Goal: Transaction & Acquisition: Purchase product/service

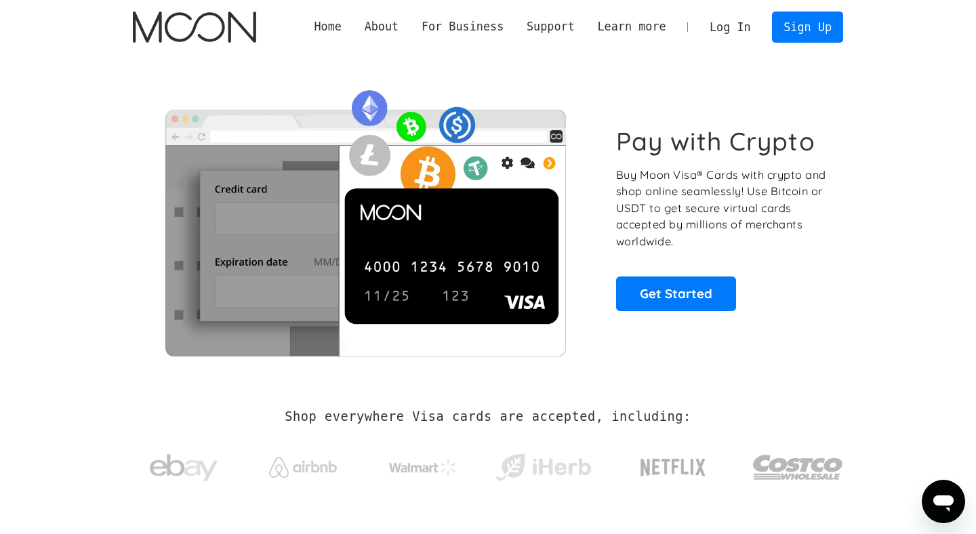
click at [739, 27] on link "Log In" at bounding box center [730, 27] width 64 height 30
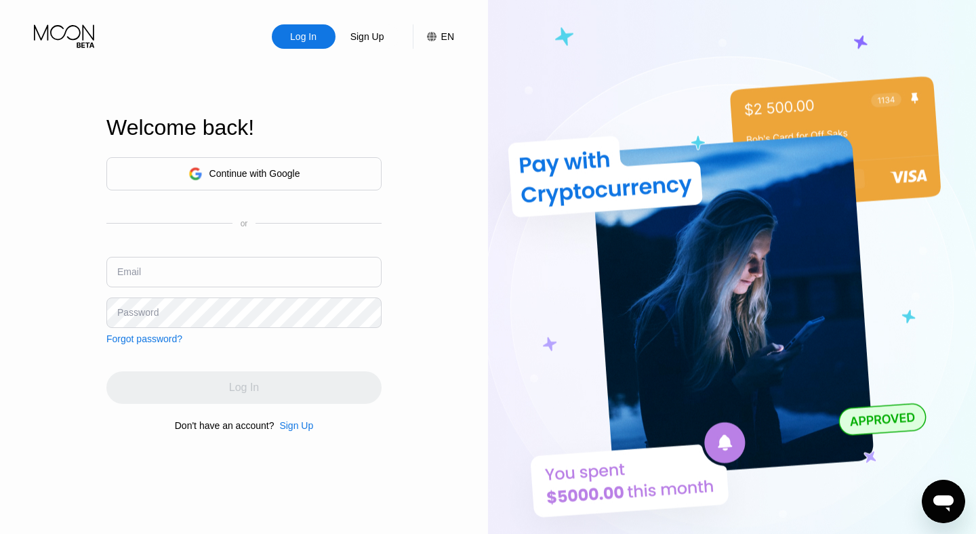
click at [189, 274] on input "text" at bounding box center [243, 272] width 275 height 30
type input "naymyoaungkhing@outlook.com"
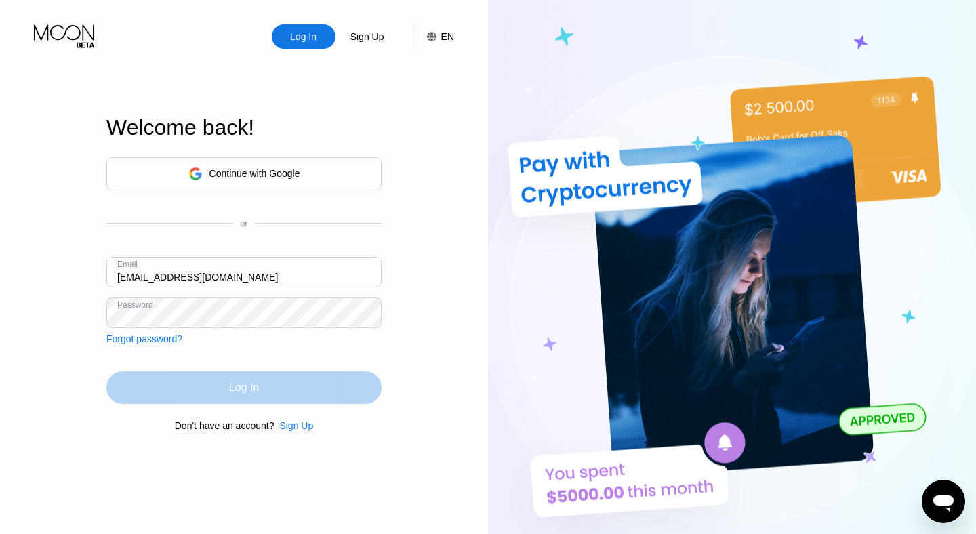
click at [186, 380] on div "Log In" at bounding box center [243, 387] width 275 height 33
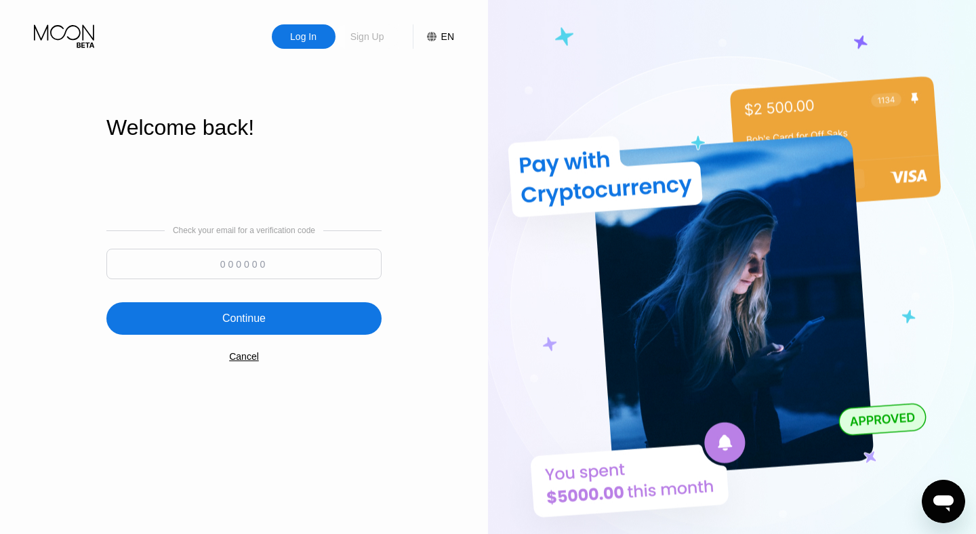
click at [376, 41] on div "Sign Up" at bounding box center [367, 37] width 37 height 14
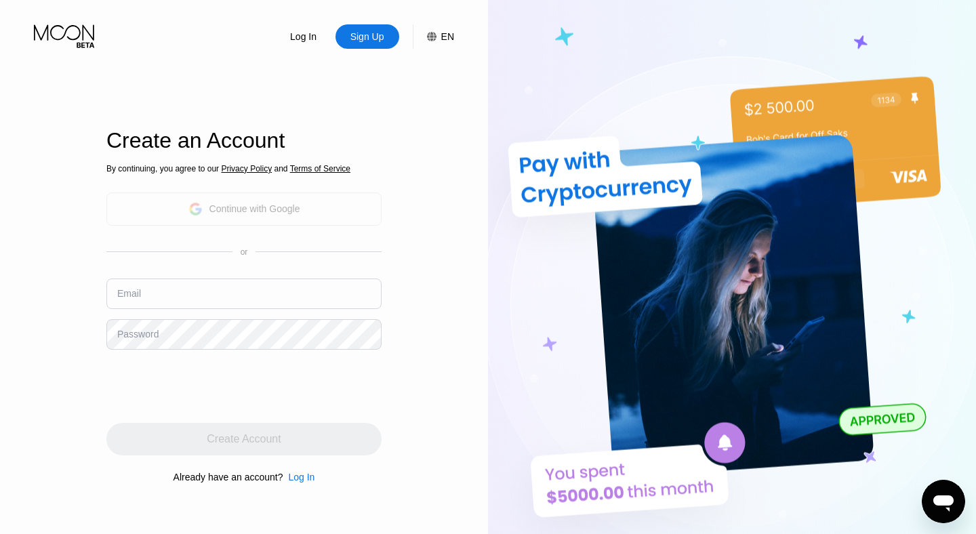
click at [266, 205] on div "Continue with Google" at bounding box center [254, 208] width 91 height 11
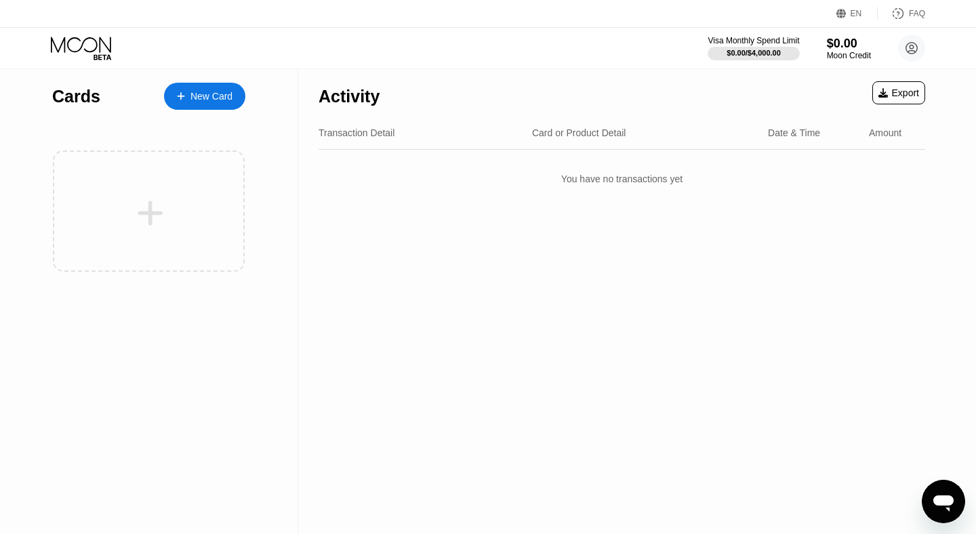
click at [192, 91] on div "New Card" at bounding box center [211, 97] width 42 height 12
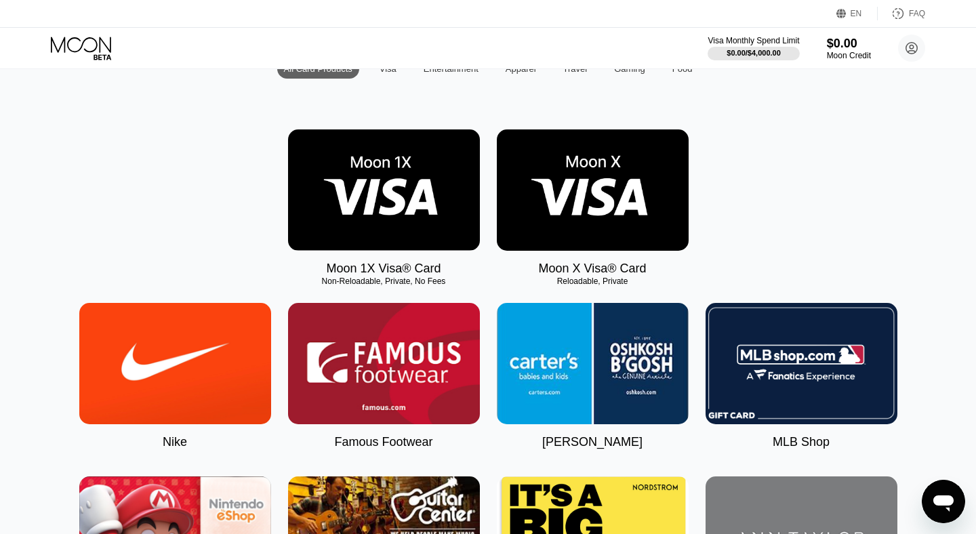
scroll to position [157, 0]
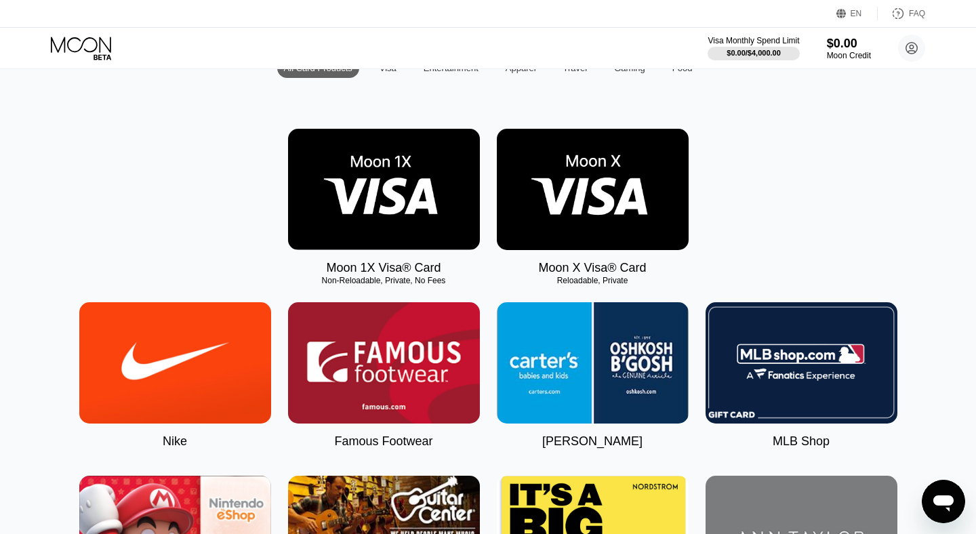
click at [761, 157] on div "Moon 1X Visa® Card Non-Reloadable, Private, No Fees Moon X Visa® Card Reloadabl…" at bounding box center [487, 202] width 935 height 146
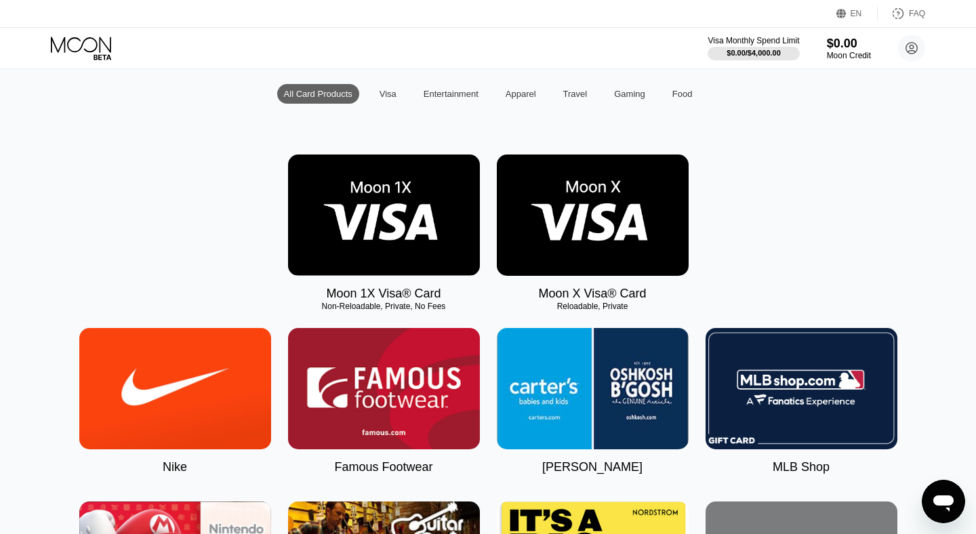
scroll to position [113, 0]
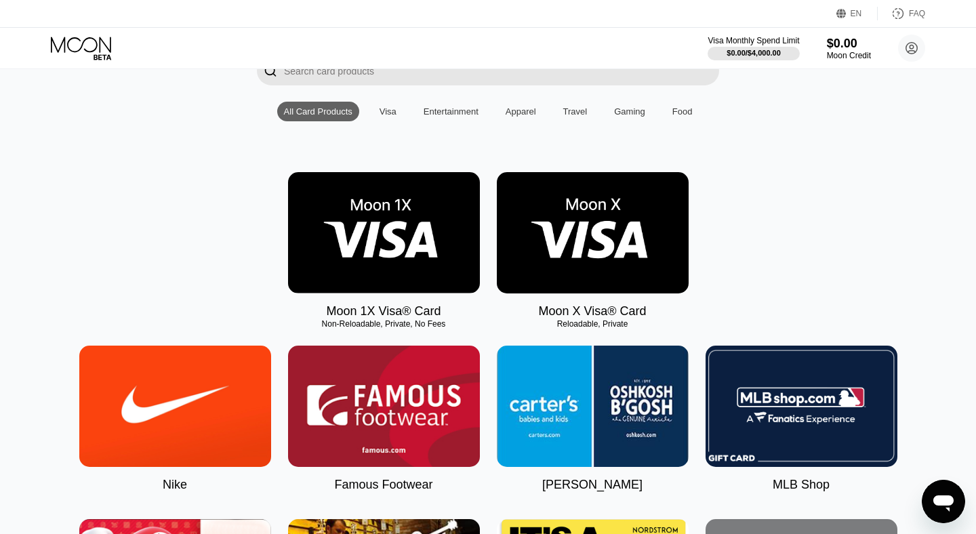
click at [558, 248] on img at bounding box center [593, 232] width 192 height 121
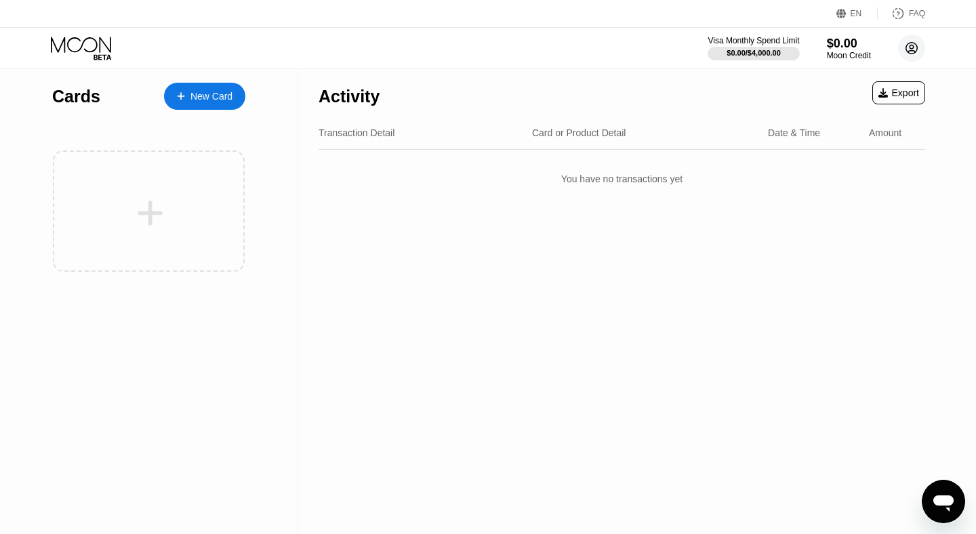
click at [910, 49] on icon at bounding box center [911, 48] width 27 height 27
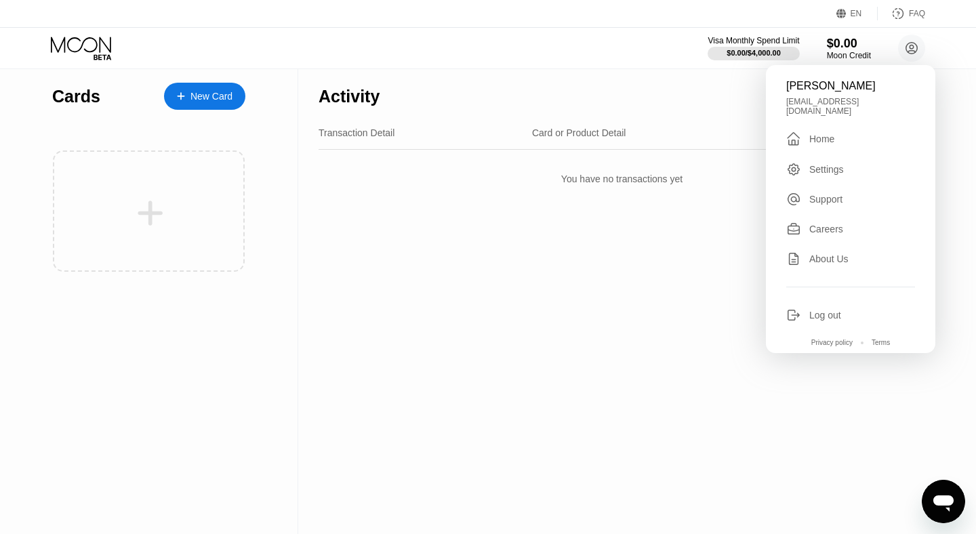
click at [826, 166] on div "Settings" at bounding box center [850, 169] width 129 height 15
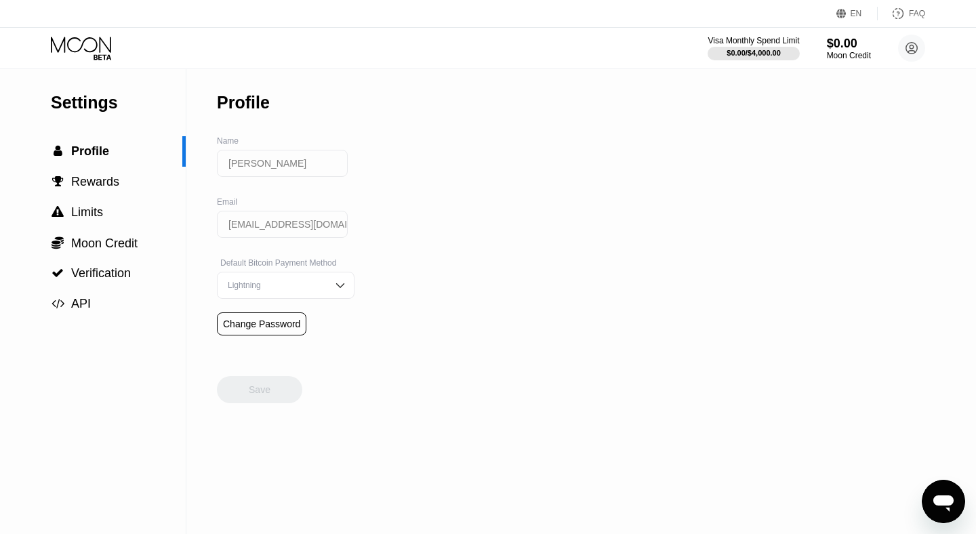
click at [426, 235] on div "Settings  Profile  Rewards  Limits  Moon Credit  Verification  API Profil…" at bounding box center [488, 301] width 976 height 465
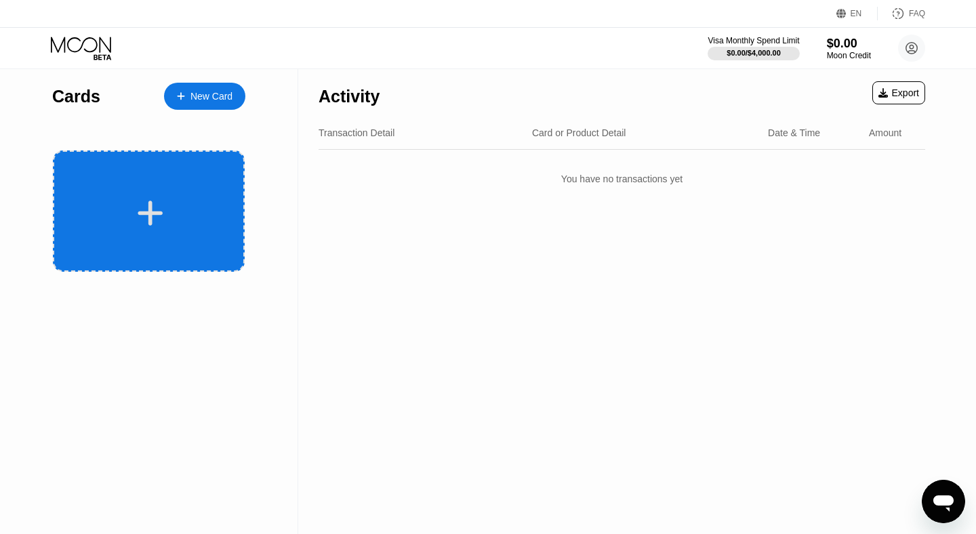
click at [192, 180] on div at bounding box center [149, 210] width 192 height 121
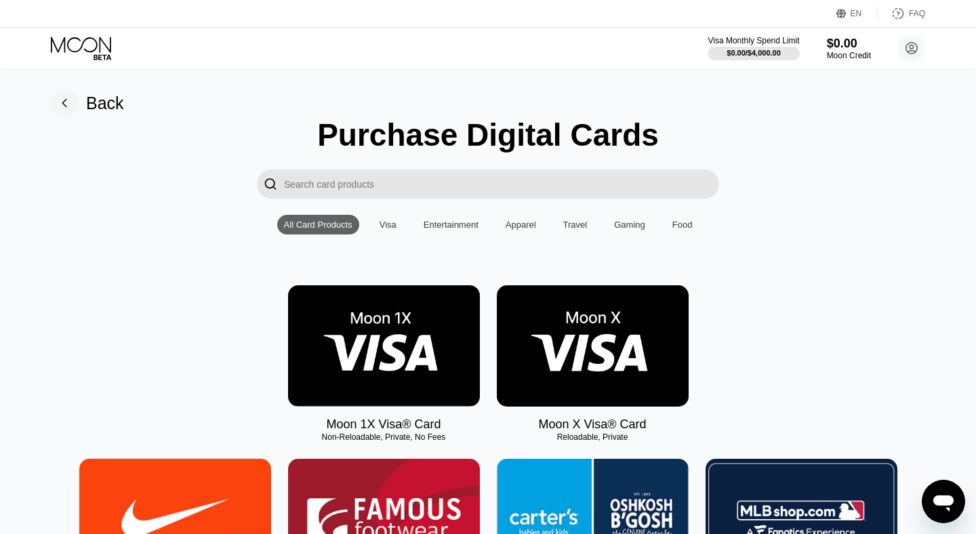
click at [386, 221] on div "Visa" at bounding box center [387, 225] width 17 height 10
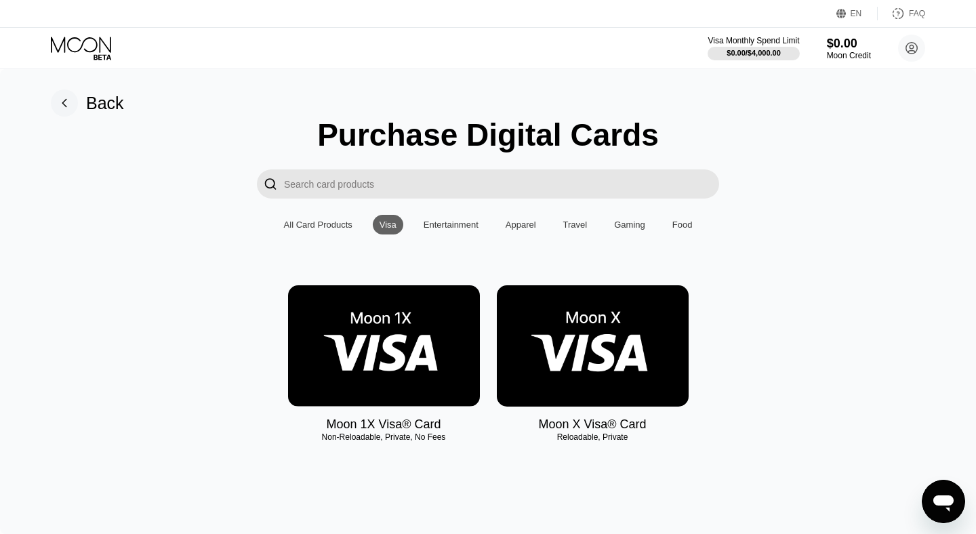
scroll to position [119, 0]
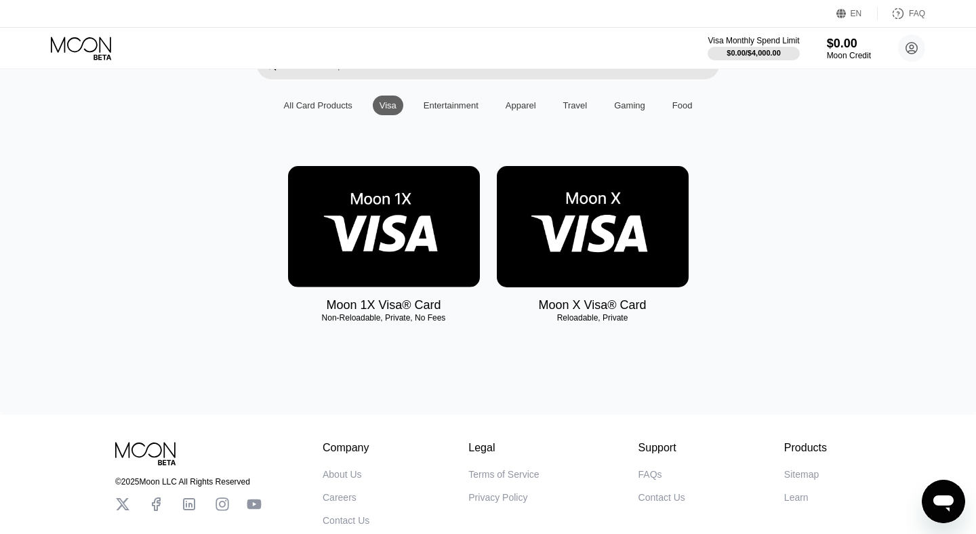
click at [413, 255] on img at bounding box center [384, 226] width 192 height 121
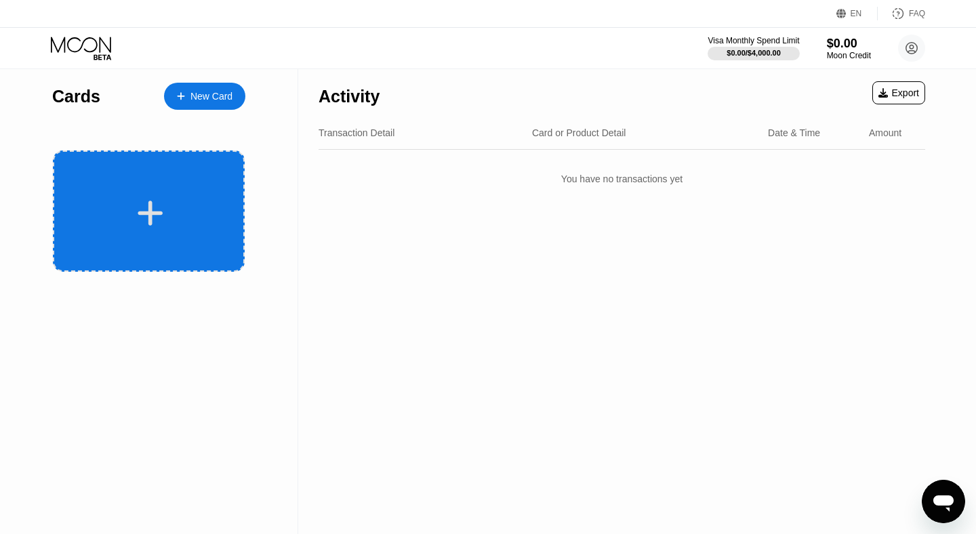
click at [150, 216] on icon at bounding box center [150, 213] width 25 height 25
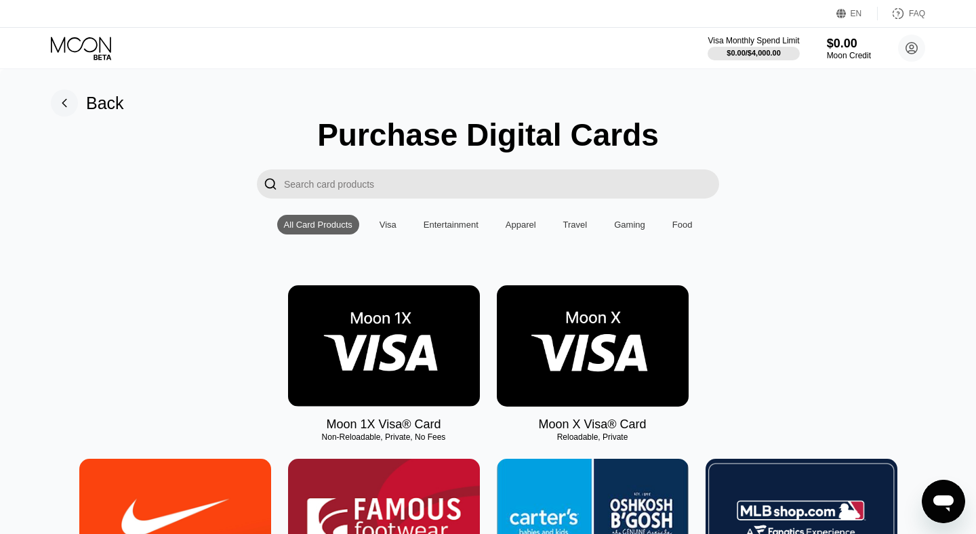
click at [590, 344] on img at bounding box center [593, 345] width 192 height 121
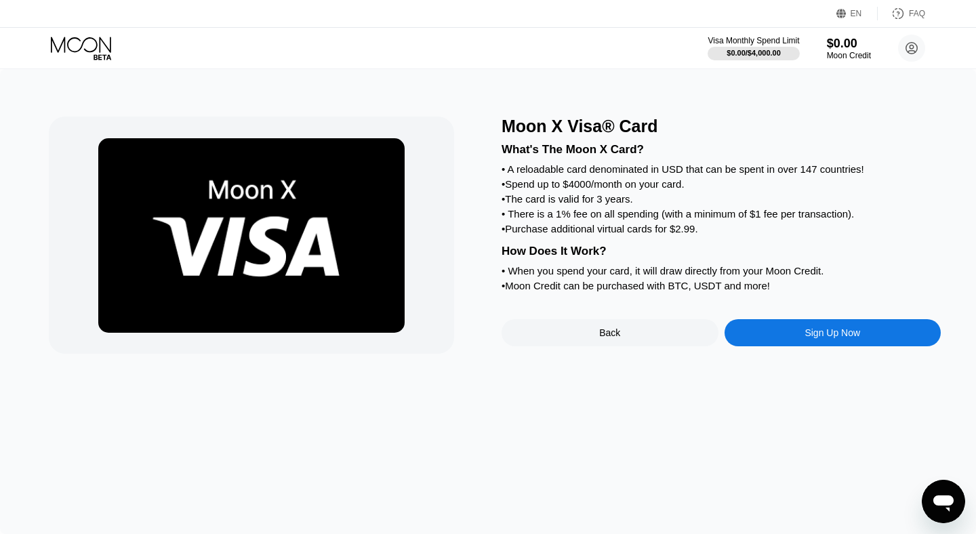
click at [823, 335] on div "Sign Up Now" at bounding box center [832, 332] width 56 height 11
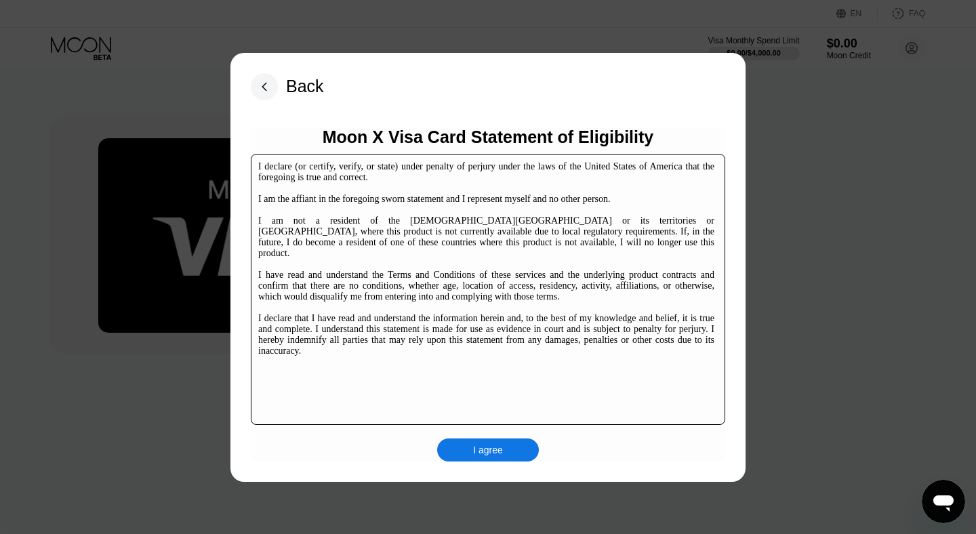
click at [518, 454] on div "I agree" at bounding box center [488, 449] width 102 height 23
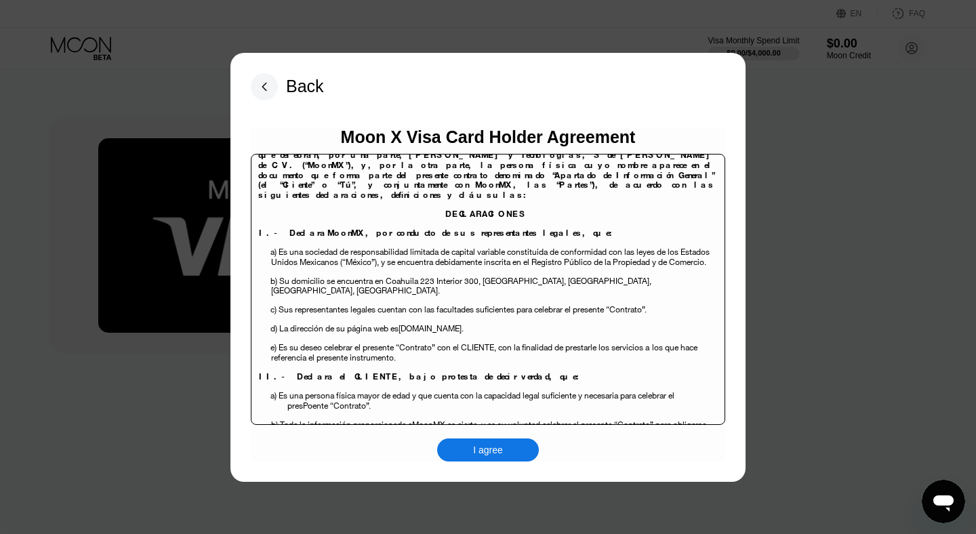
click at [514, 278] on span "Coahuila 223 Interior 300, Roma Norte, Cuauhtemoc" at bounding box center [518, 281] width 264 height 12
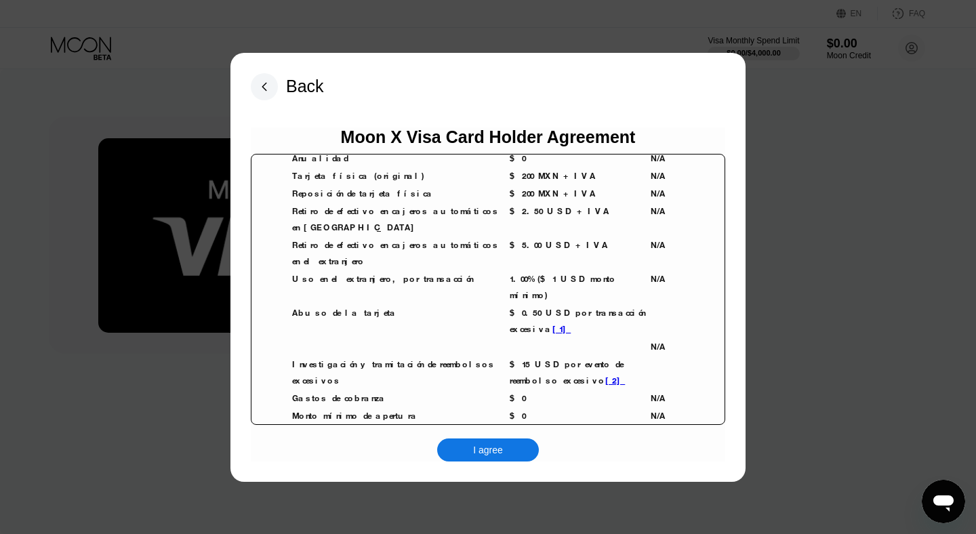
scroll to position [3133, 0]
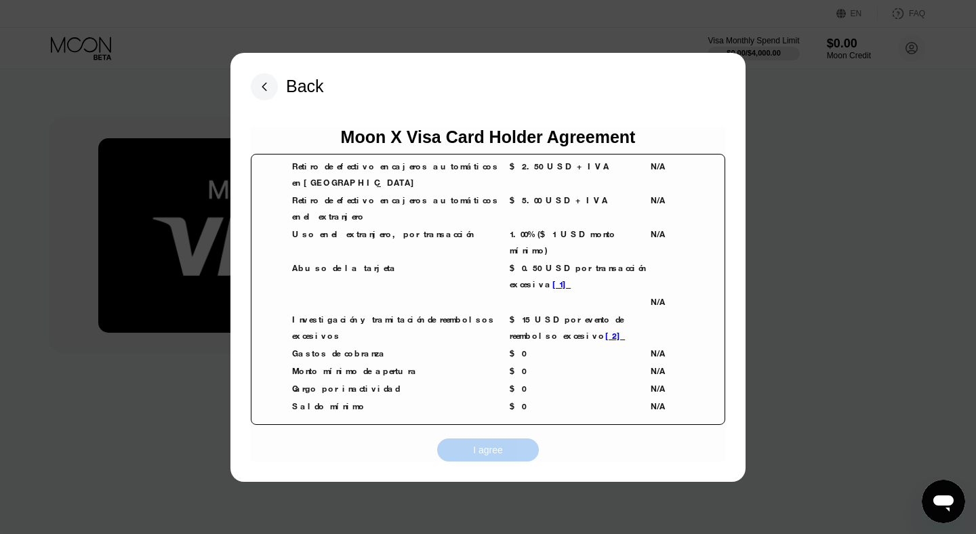
click at [488, 451] on div "I agree" at bounding box center [488, 450] width 30 height 12
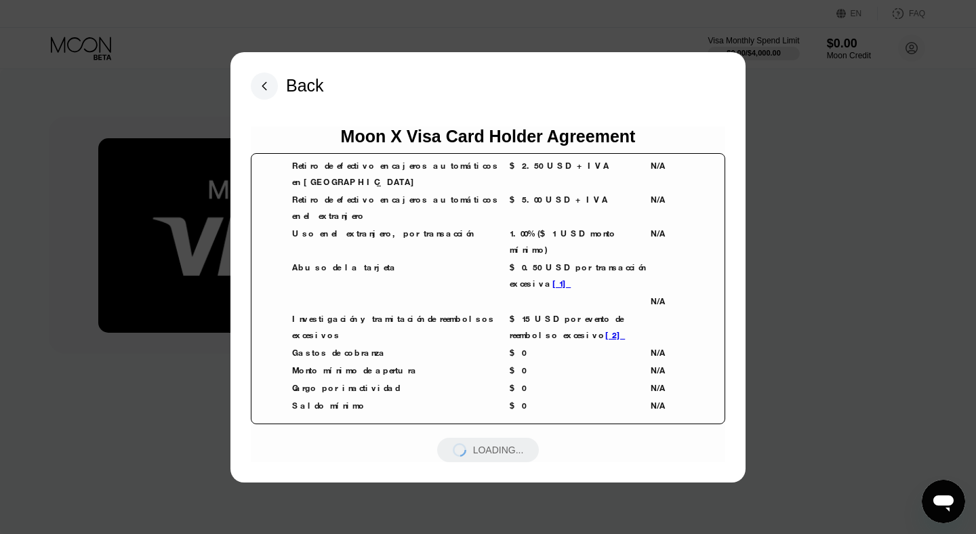
click at [536, 380] on td "$0" at bounding box center [580, 388] width 140 height 16
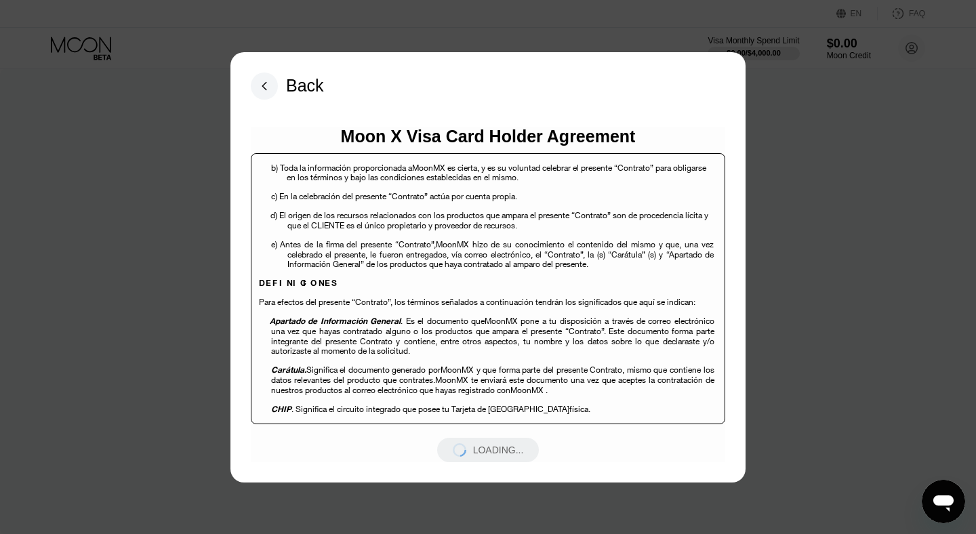
scroll to position [266, 0]
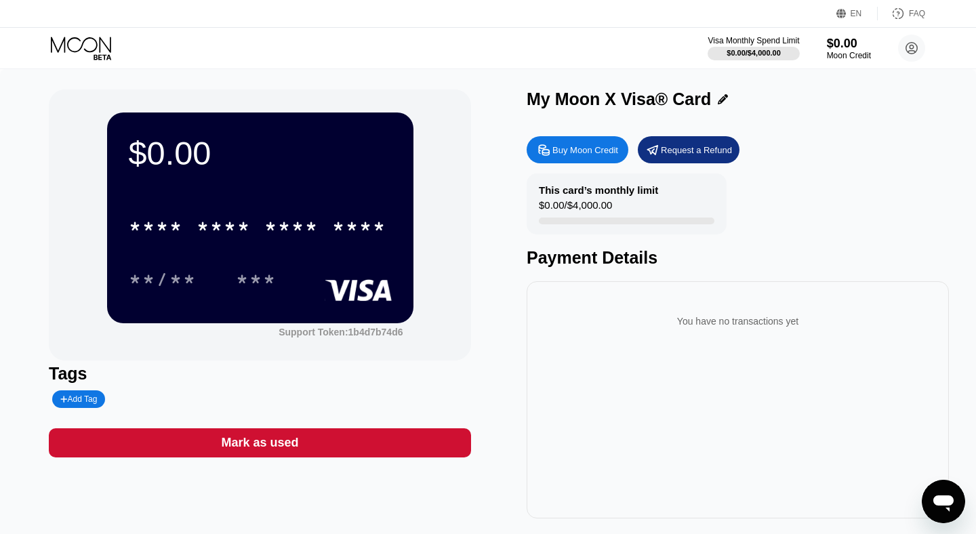
click at [327, 208] on body "EN Language Select an item Save FAQ Visa Monthly Spend Limit $0.00 / $4,000.00 …" at bounding box center [488, 267] width 976 height 534
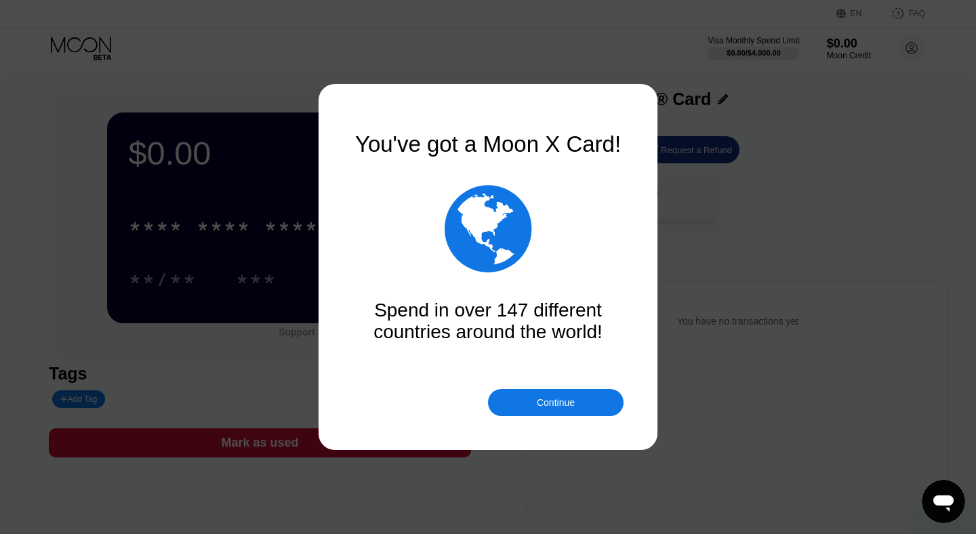
click at [584, 403] on div "Continue" at bounding box center [556, 402] width 136 height 27
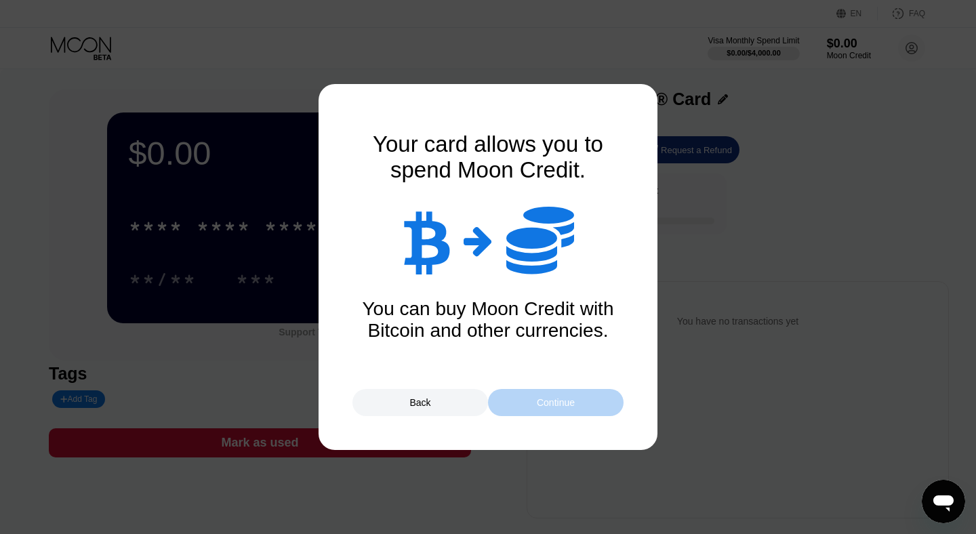
click at [564, 411] on div "Continue" at bounding box center [556, 402] width 136 height 27
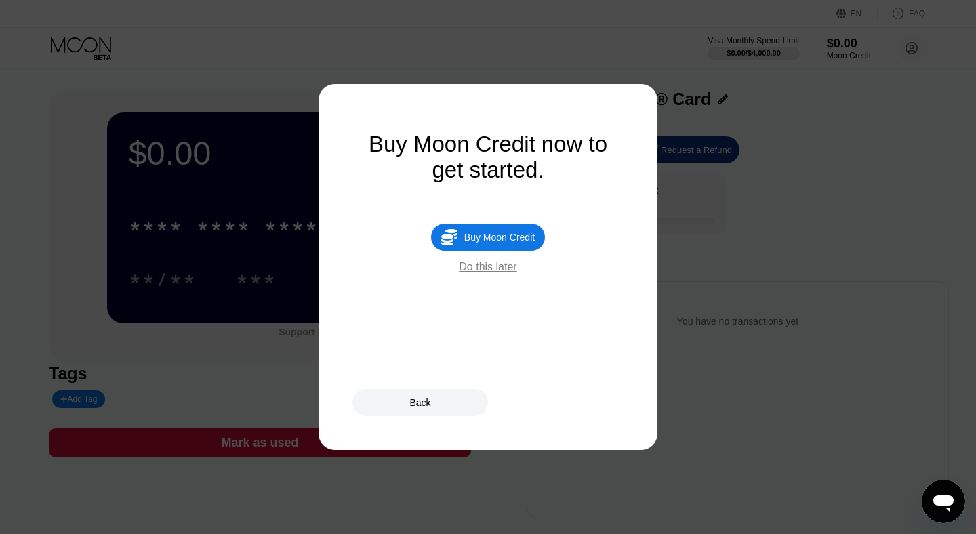
click at [507, 245] on div " Buy Moon Credit" at bounding box center [488, 237] width 114 height 27
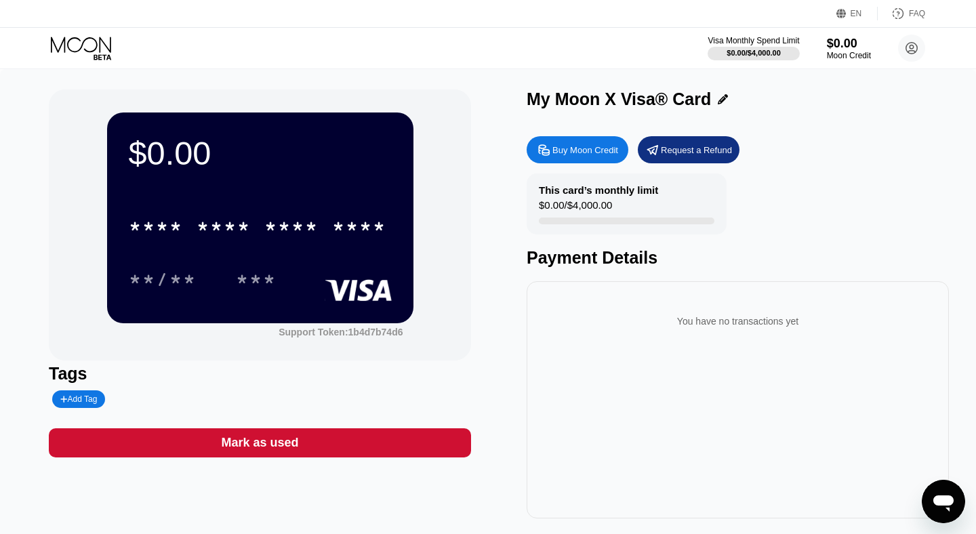
type input "0"
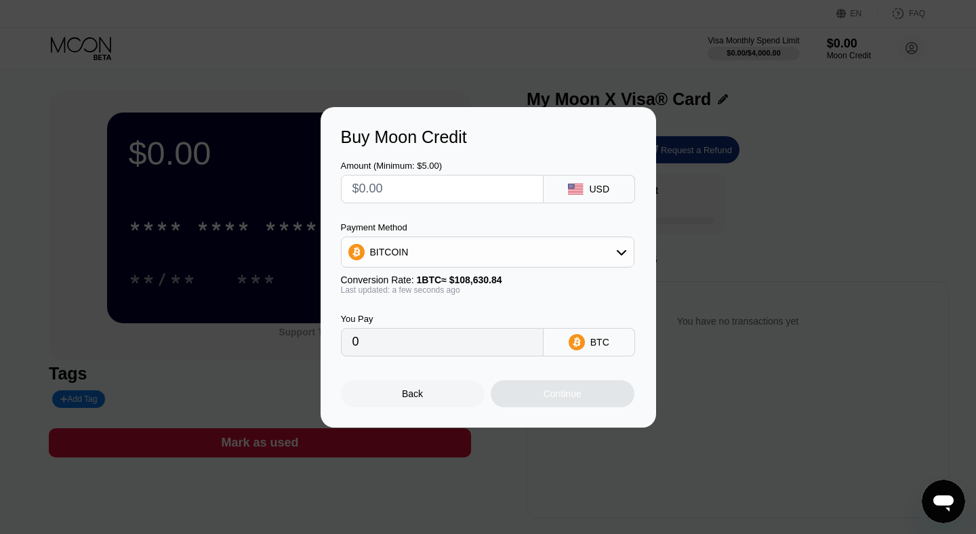
click at [519, 194] on input "text" at bounding box center [442, 188] width 180 height 27
type input "$10"
type input "0.00009206"
type input "$100"
type input "0.00092055"
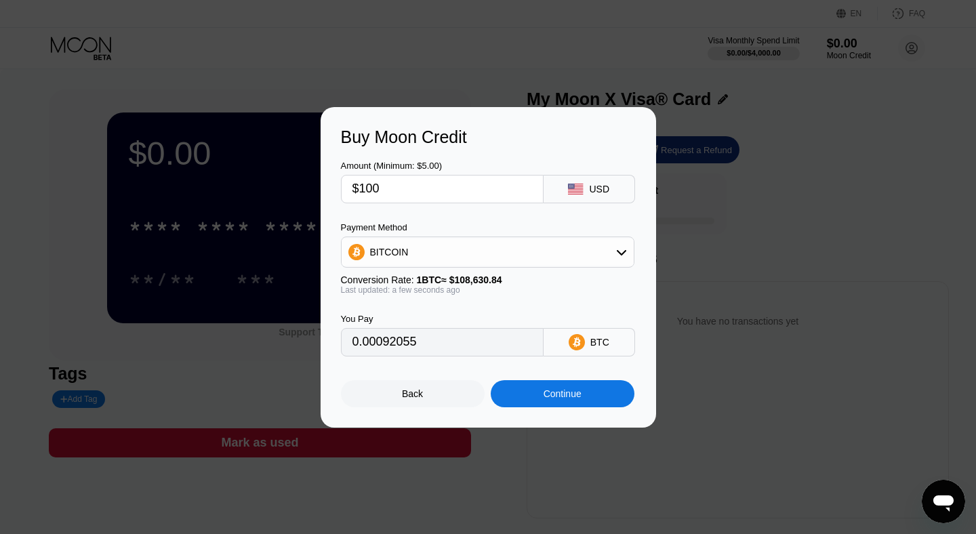
type input "$10"
type input "0.00009206"
type input "$1"
type input "0.00000921"
type input "0"
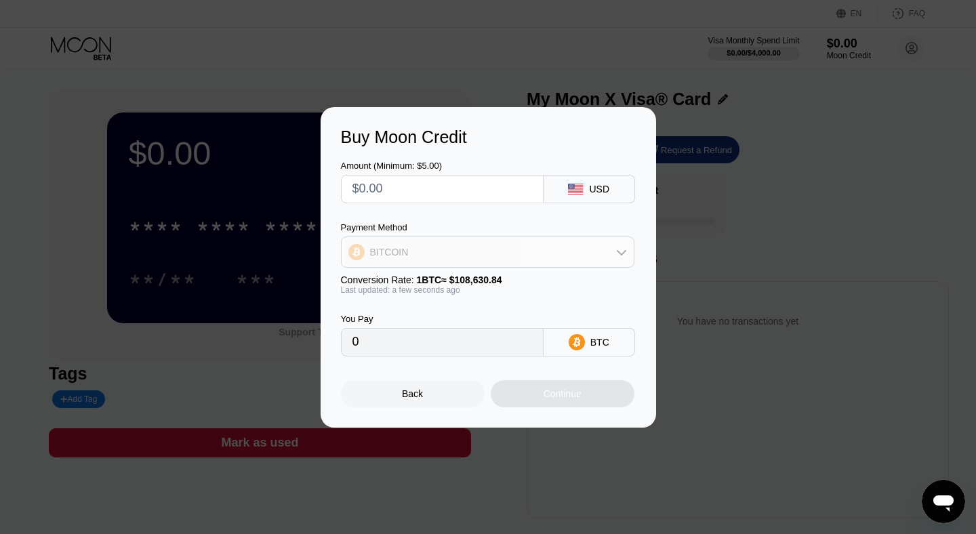
click at [562, 255] on div "BITCOIN" at bounding box center [487, 252] width 292 height 27
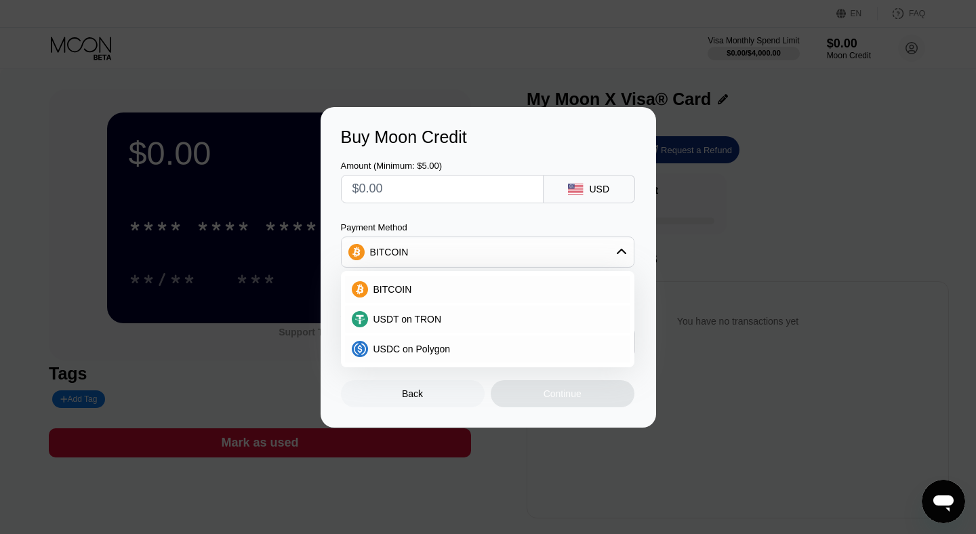
click at [526, 232] on div "Payment Method BITCOIN BITCOIN USDT on TRON USDC on Polygon" at bounding box center [487, 244] width 293 height 45
click at [593, 213] on div "Amount (Minimum: $5.00) USD Payment Method BITCOIN BITCOIN USDT on TRON USDC on…" at bounding box center [488, 251] width 295 height 209
click at [438, 411] on div "Buy Moon Credit Amount (Minimum: $5.00) USD Payment Method BITCOIN BITCOIN USDT…" at bounding box center [487, 267] width 335 height 320
click at [440, 405] on div "Back" at bounding box center [413, 393] width 144 height 27
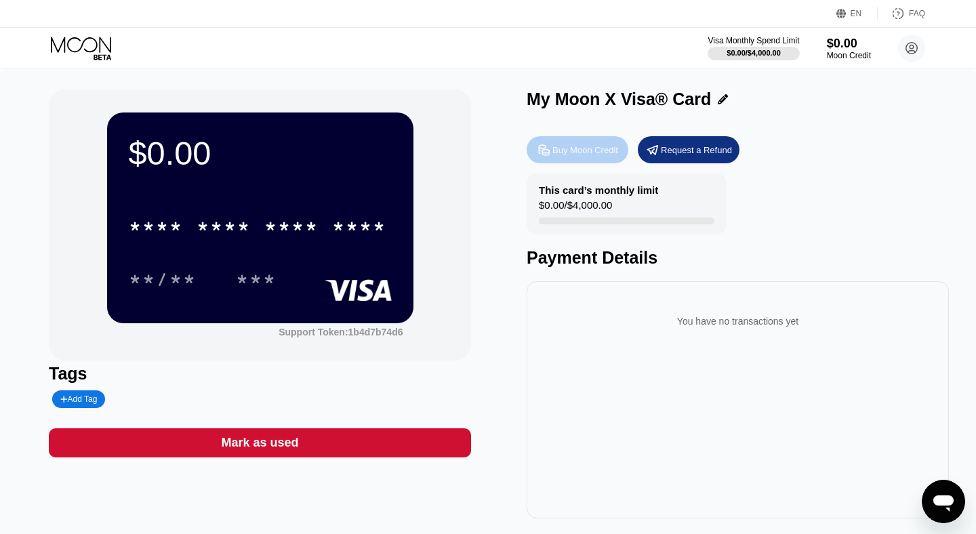
click at [601, 143] on div "Buy Moon Credit" at bounding box center [577, 149] width 102 height 27
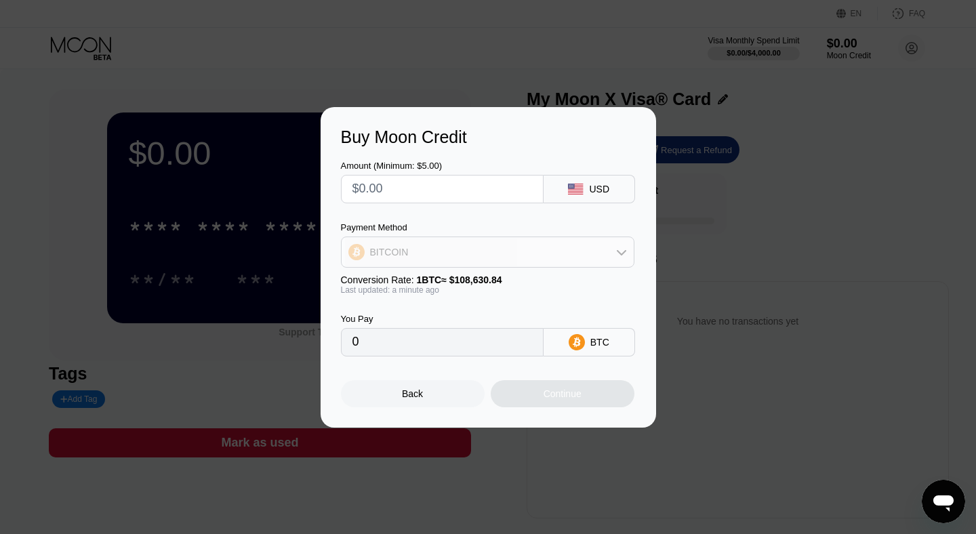
click at [631, 260] on div "BITCOIN" at bounding box center [487, 252] width 292 height 27
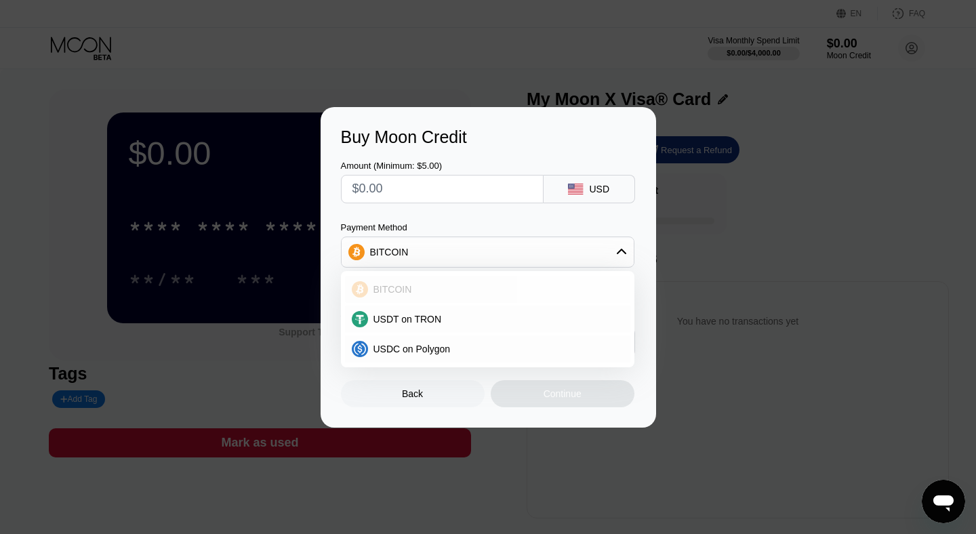
click at [536, 297] on div "BITCOIN" at bounding box center [487, 289] width 285 height 27
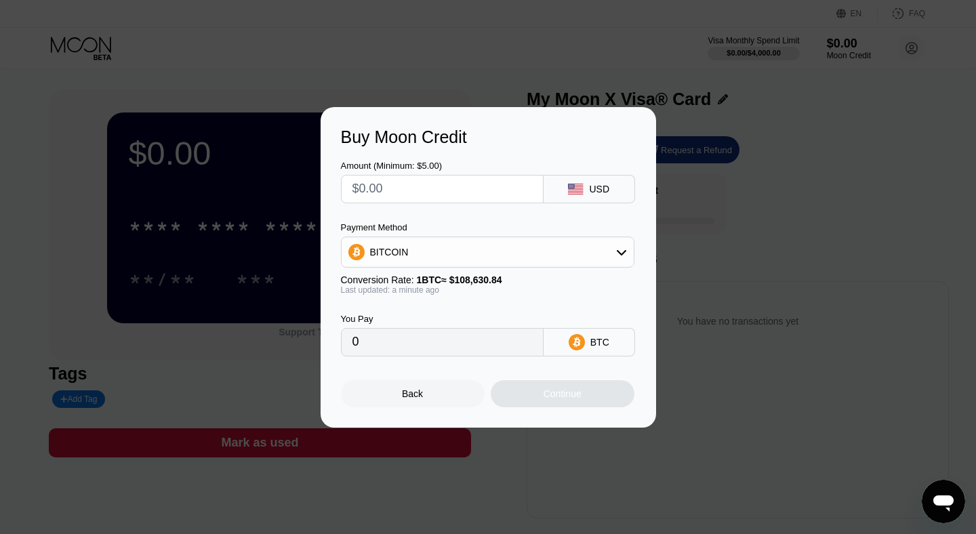
click at [609, 236] on div "BITCOIN" at bounding box center [487, 251] width 293 height 31
click at [602, 259] on div "BITCOIN" at bounding box center [487, 252] width 292 height 27
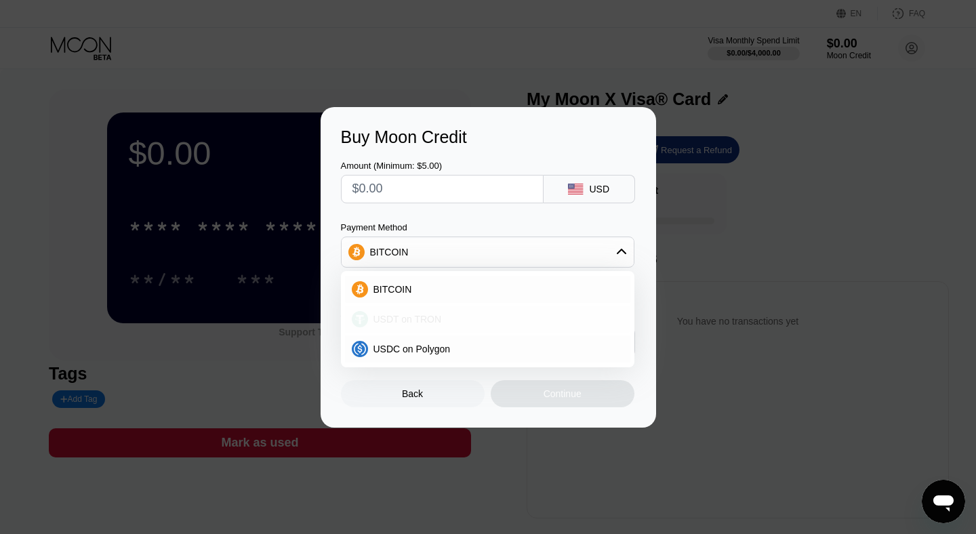
click at [474, 323] on div "USDT on TRON" at bounding box center [495, 319] width 255 height 11
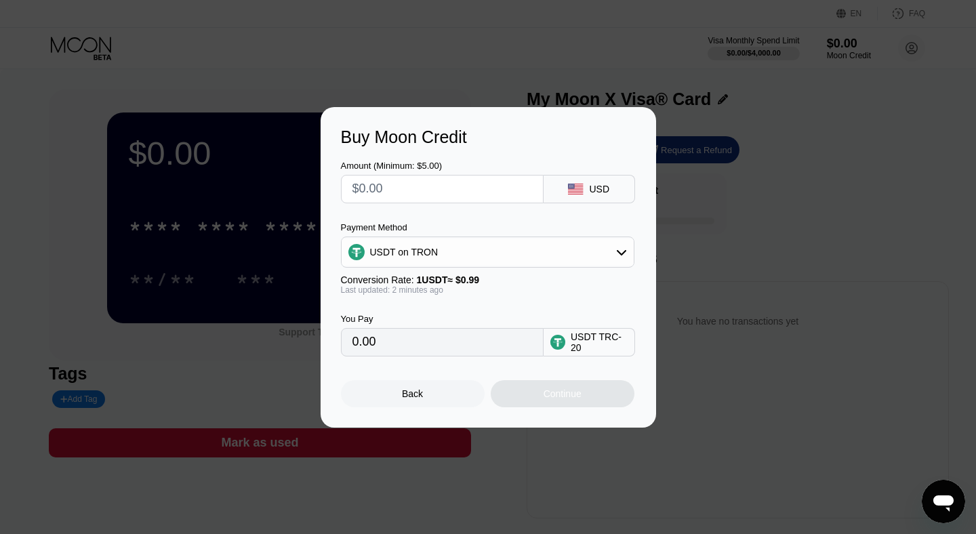
click at [581, 344] on div "USDT TRC-20" at bounding box center [599, 342] width 57 height 22
click at [522, 348] on input "0.00" at bounding box center [442, 342] width 180 height 27
click at [611, 241] on div "USDT on TRON" at bounding box center [487, 252] width 292 height 27
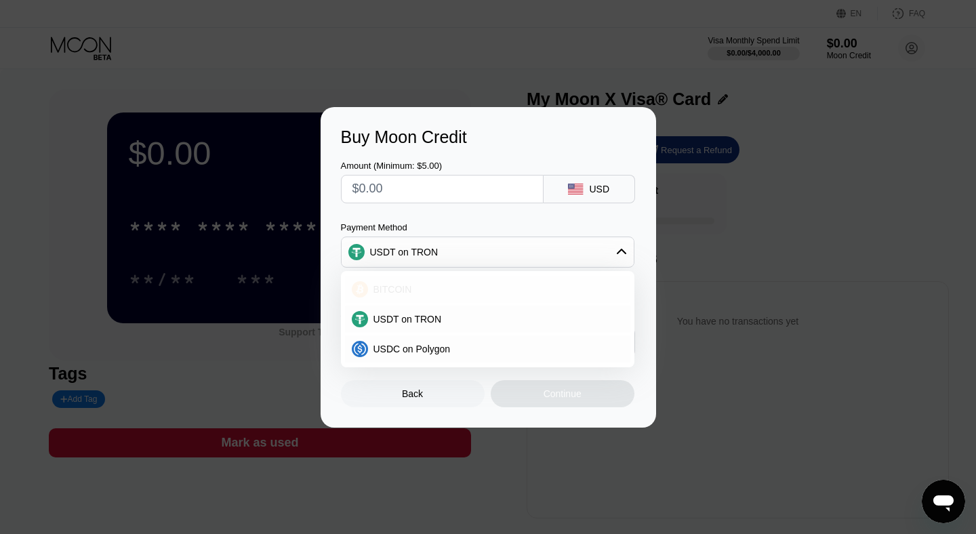
click at [520, 295] on div "BITCOIN" at bounding box center [487, 289] width 285 height 27
type input "0"
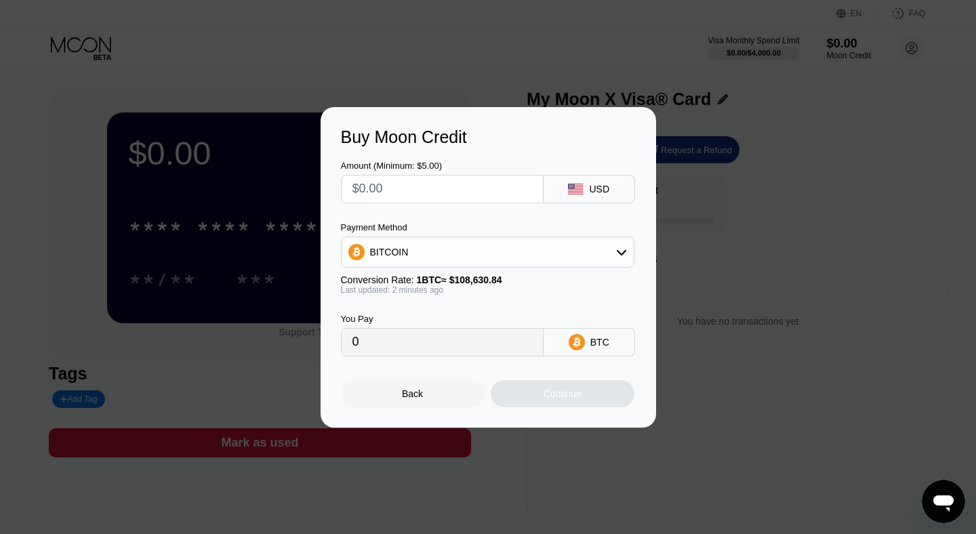
click at [491, 191] on input "text" at bounding box center [442, 188] width 180 height 27
click at [621, 196] on div "USD" at bounding box center [588, 189] width 91 height 28
click at [589, 97] on div at bounding box center [488, 267] width 976 height 534
